Goal: Information Seeking & Learning: Compare options

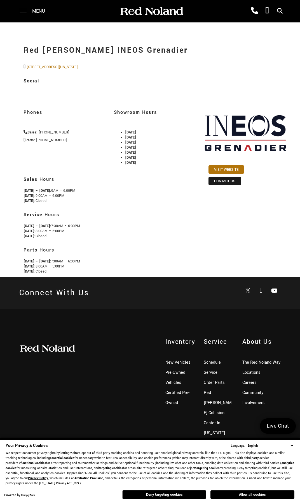
click at [26, 9] on span at bounding box center [23, 9] width 7 height 1
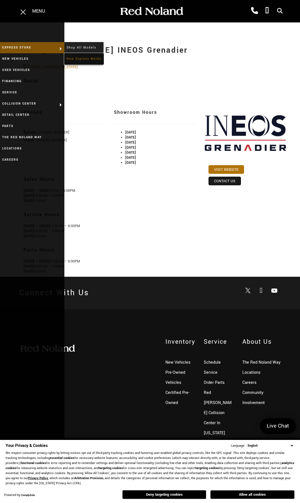
click at [73, 56] on link "How Express Works" at bounding box center [83, 58] width 39 height 11
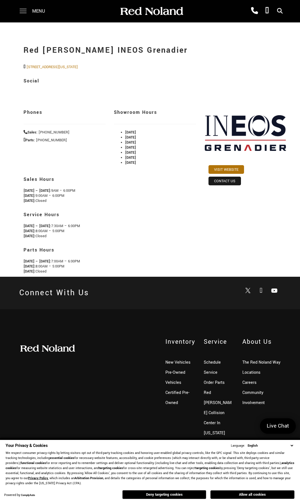
click at [24, 10] on span at bounding box center [23, 11] width 7 height 22
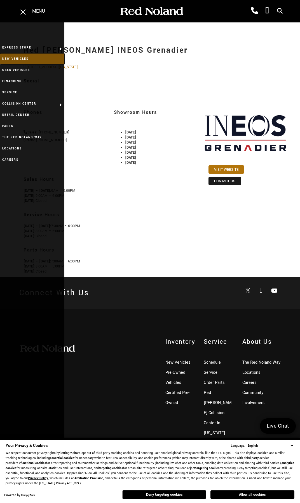
click at [30, 57] on link "New Vehicles" at bounding box center [32, 58] width 64 height 11
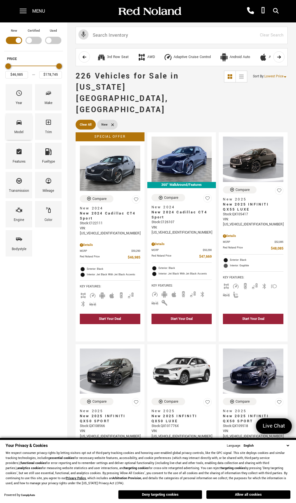
click at [25, 126] on div "Model" at bounding box center [19, 126] width 27 height 26
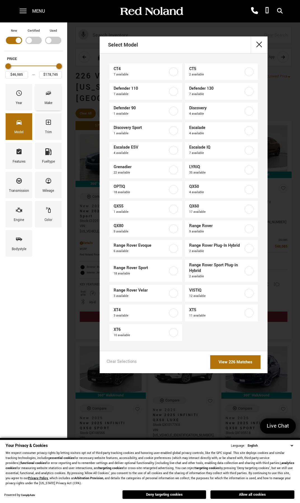
click at [40, 101] on div "Make" at bounding box center [48, 97] width 27 height 26
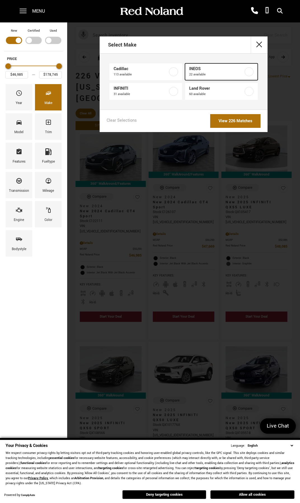
click at [223, 69] on span "INEOS" at bounding box center [216, 69] width 55 height 6
type input "$78,663"
type input "$99,640"
checkbox input "true"
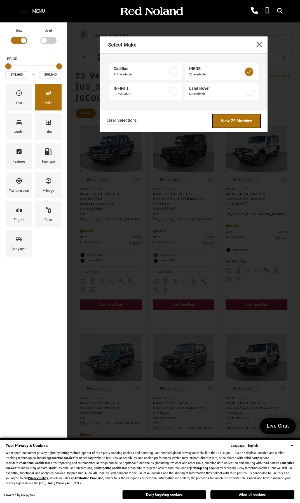
click at [235, 121] on link "View 22 Matches" at bounding box center [237, 121] width 48 height 14
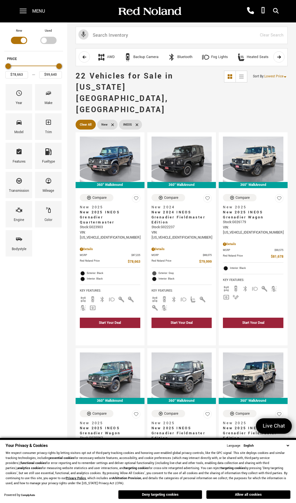
click at [50, 41] on div "Filter by Vehicle Type" at bounding box center [48, 40] width 16 height 7
type input "$70,678"
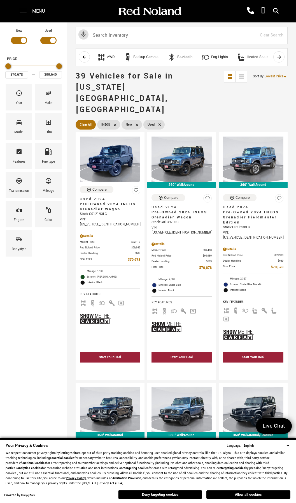
click at [12, 41] on div "Filter by Vehicle Type" at bounding box center [19, 40] width 16 height 7
type input "$92,688"
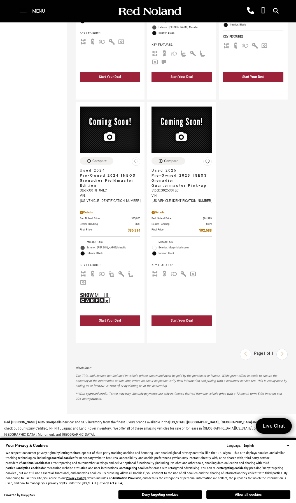
scroll to position [1261, 0]
